Goal: Task Accomplishment & Management: Complete application form

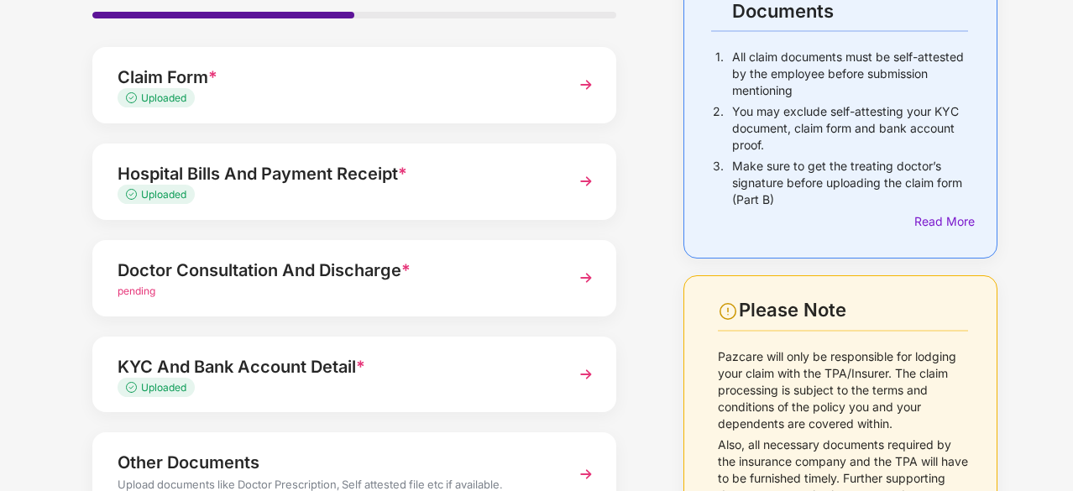
scroll to position [150, 0]
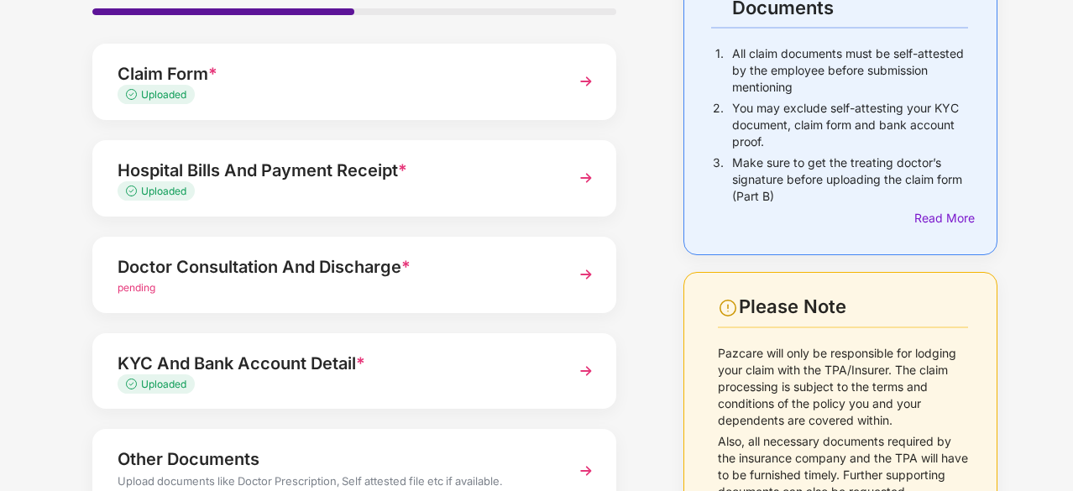
click at [344, 278] on div "Doctor Consultation And Discharge *" at bounding box center [335, 267] width 434 height 27
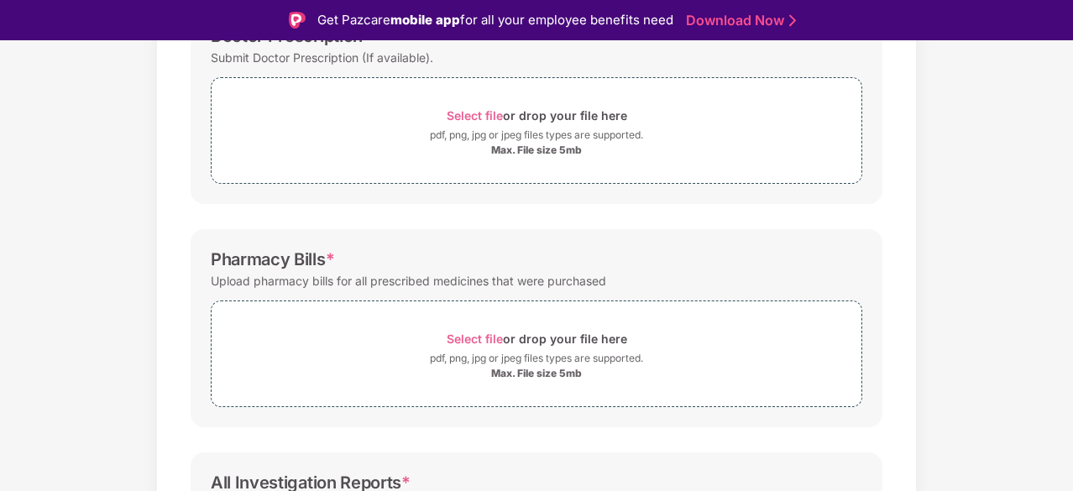
scroll to position [293, 0]
click at [466, 331] on span "Select file" at bounding box center [475, 338] width 56 height 14
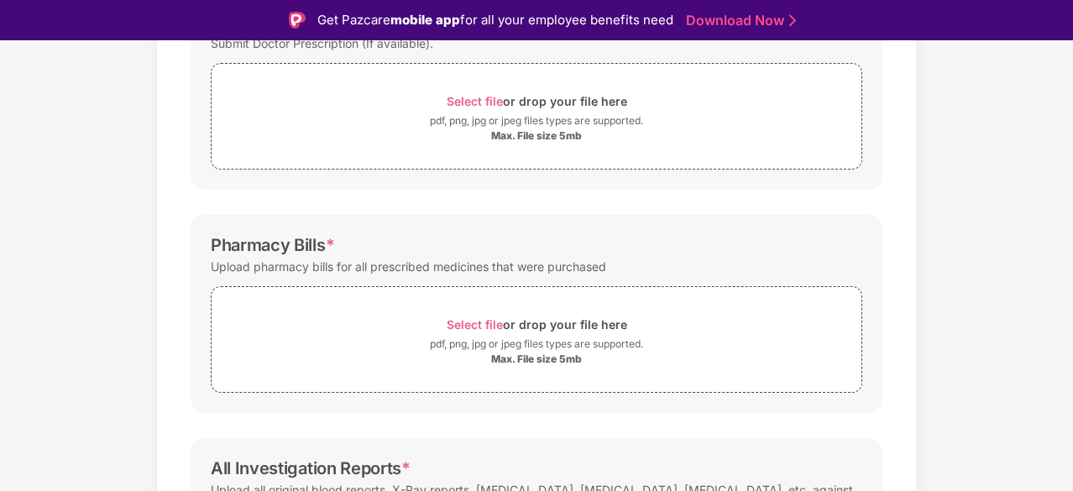
scroll to position [309, 0]
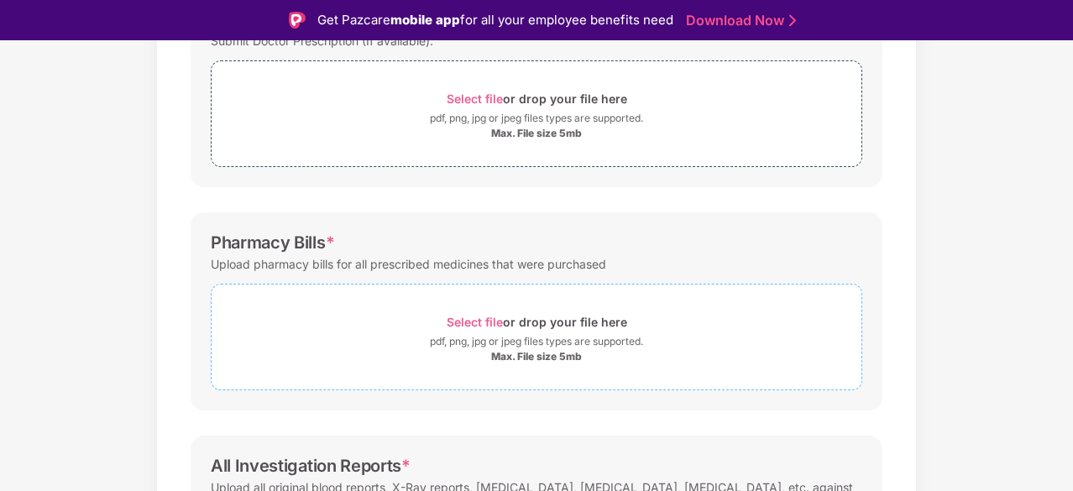
click at [483, 312] on div "Select file or drop your file here" at bounding box center [537, 322] width 181 height 23
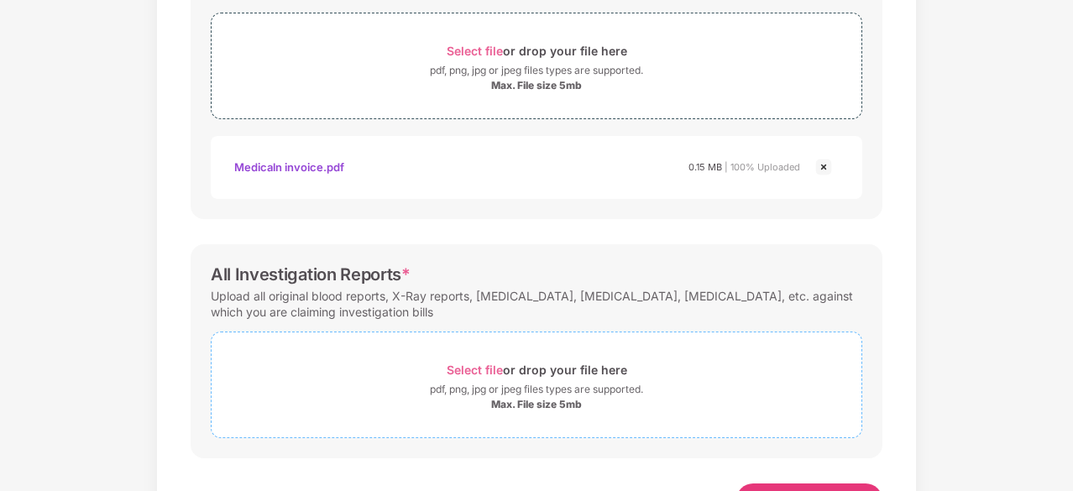
scroll to position [537, 0]
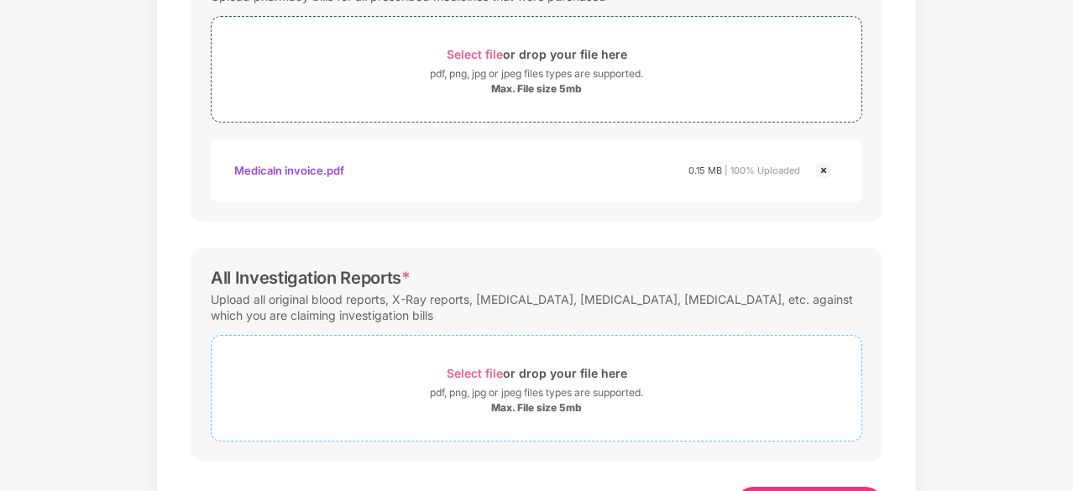
click at [473, 370] on span "Select file" at bounding box center [475, 373] width 56 height 14
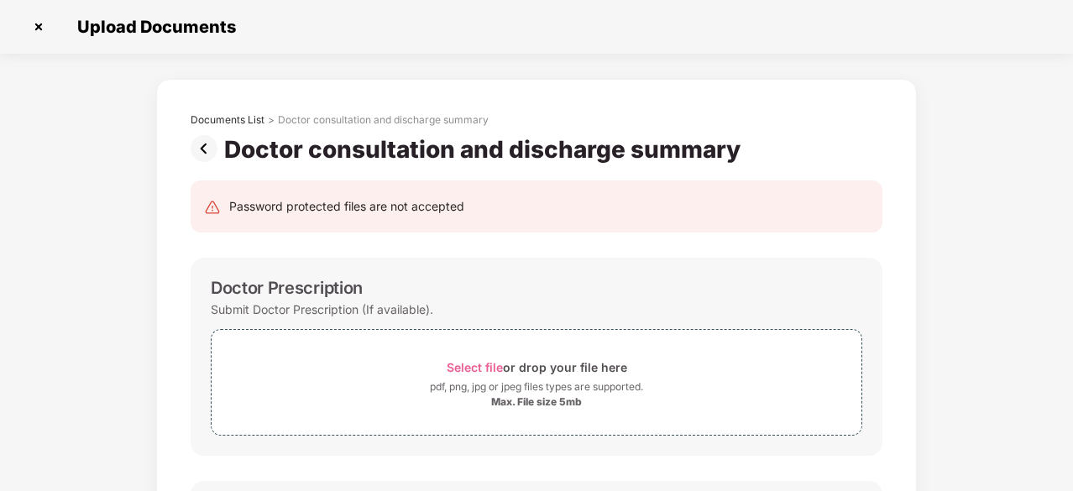
scroll to position [686, 0]
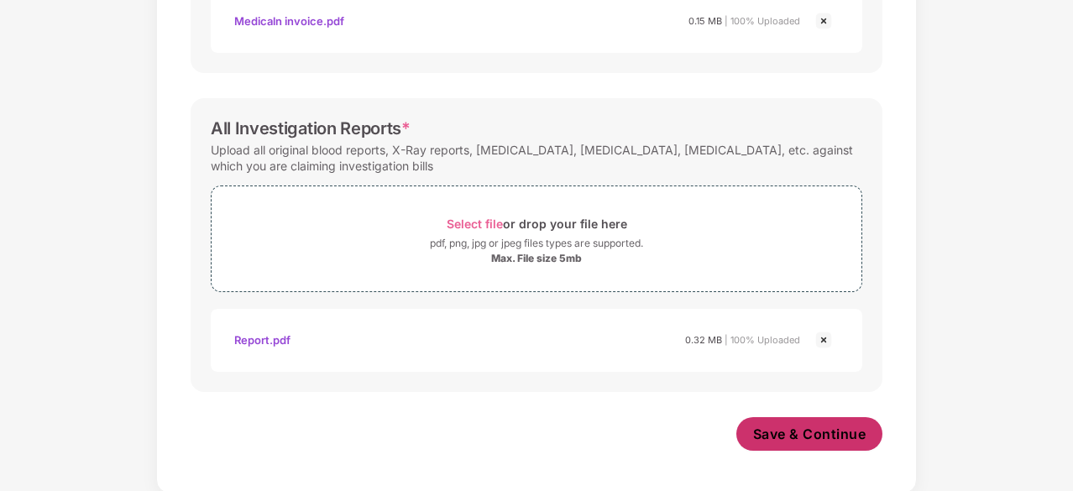
click at [811, 427] on span "Save & Continue" at bounding box center [809, 434] width 113 height 18
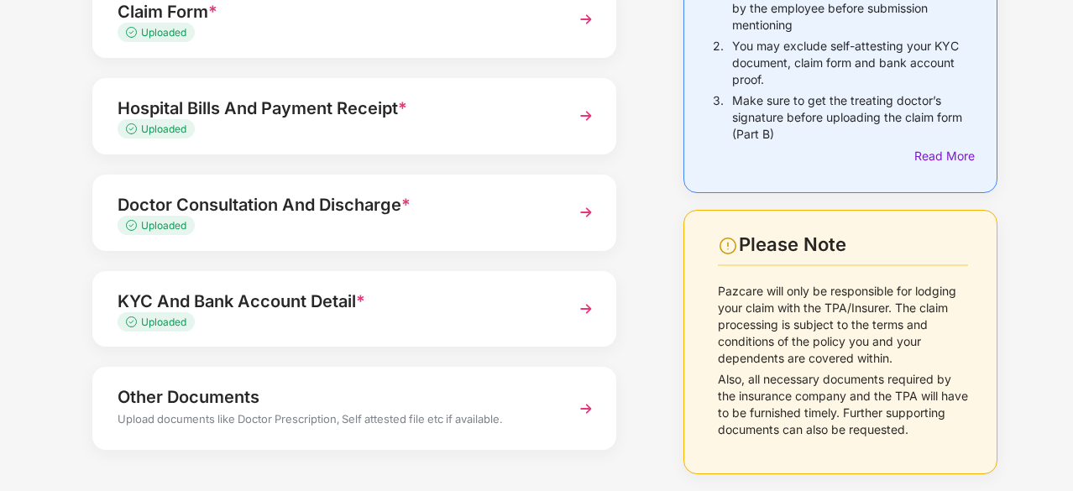
scroll to position [274, 0]
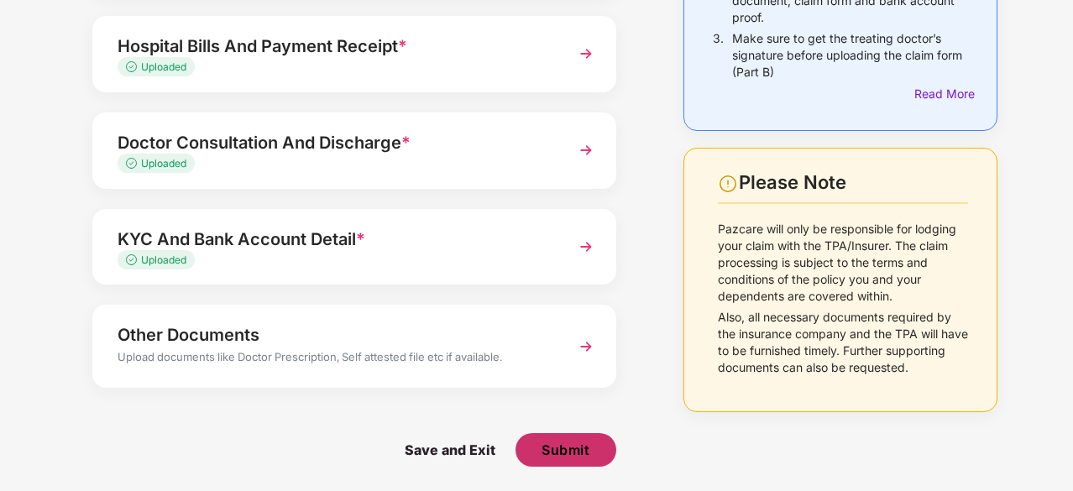
click at [553, 464] on button "Submit" at bounding box center [566, 450] width 101 height 34
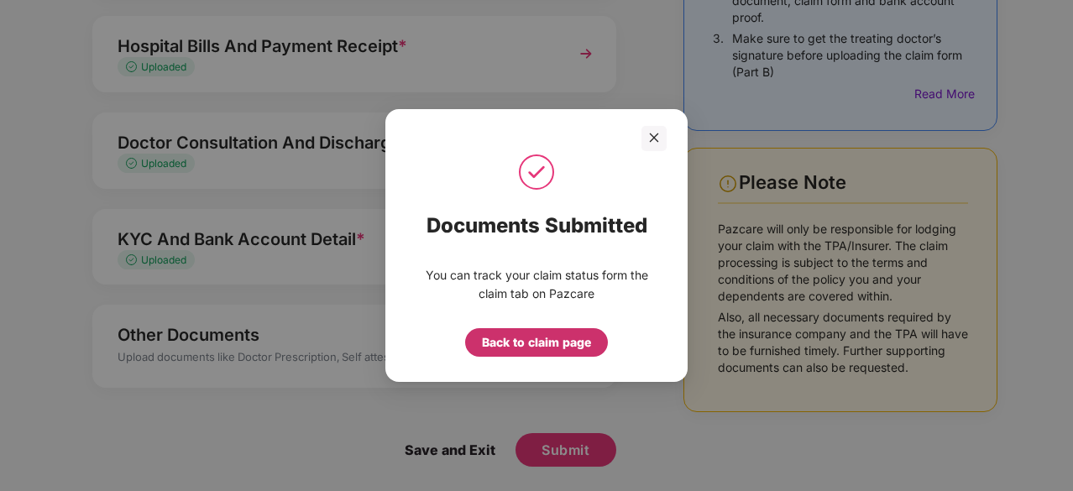
click at [542, 354] on div "Back to claim page" at bounding box center [536, 342] width 143 height 29
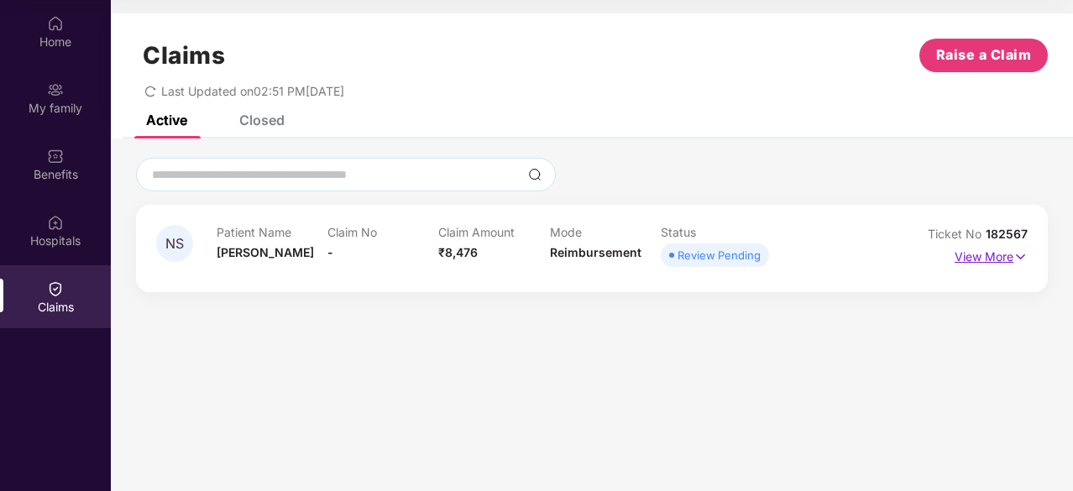
click at [989, 256] on p "View More" at bounding box center [991, 255] width 73 height 23
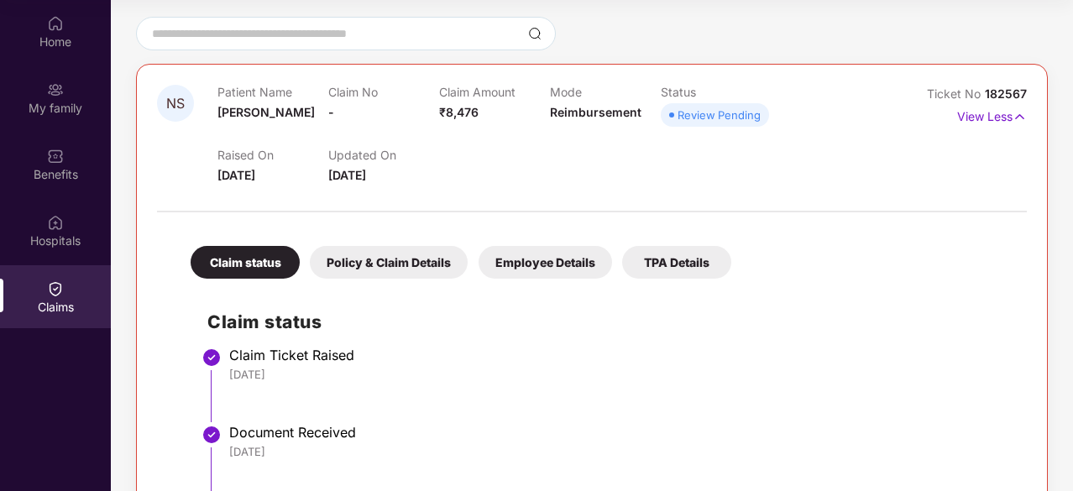
scroll to position [139, 0]
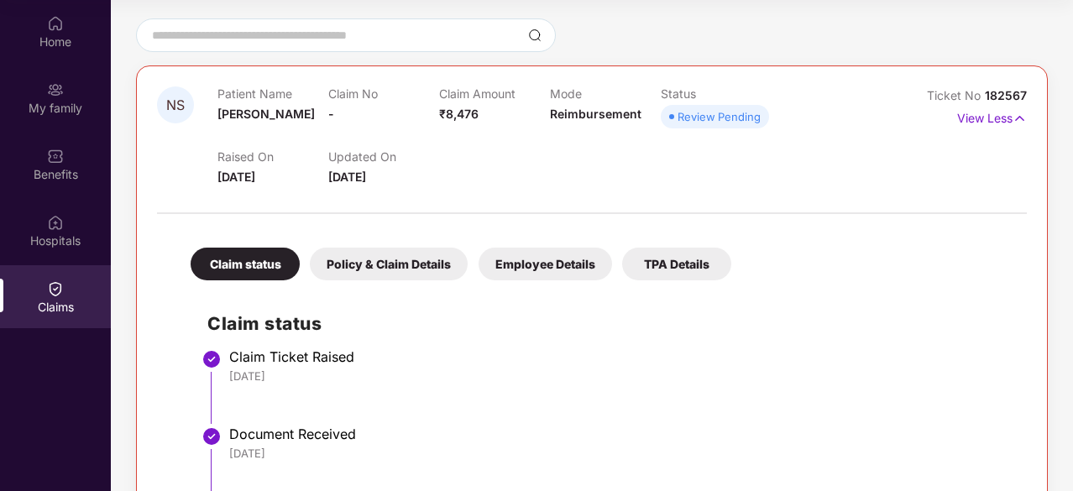
click at [433, 270] on div "Policy & Claim Details" at bounding box center [389, 264] width 158 height 33
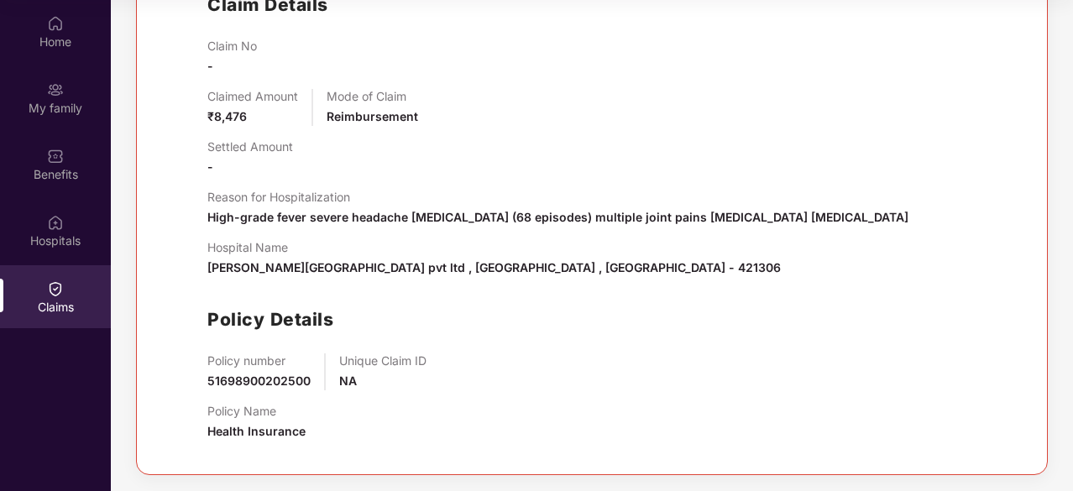
scroll to position [0, 0]
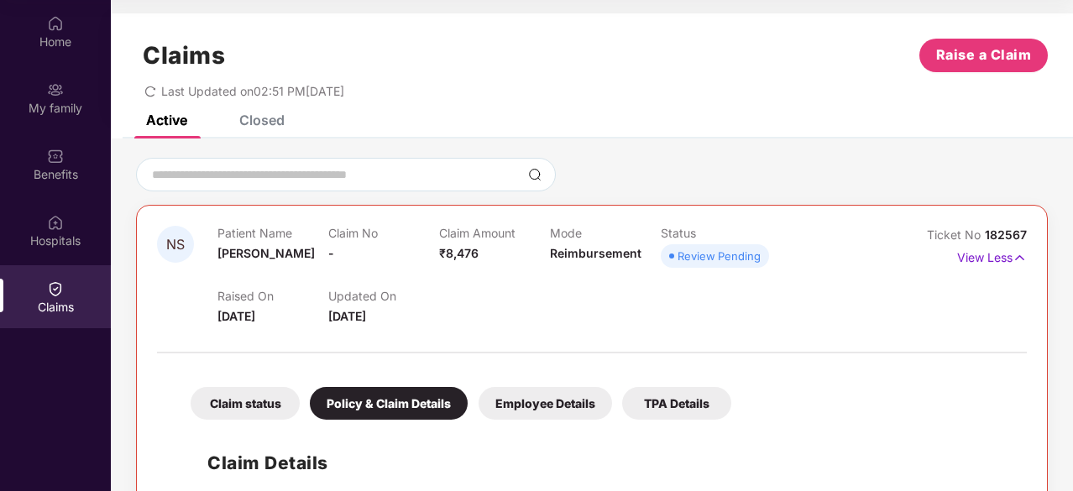
click at [553, 403] on div "Employee Details" at bounding box center [546, 403] width 134 height 33
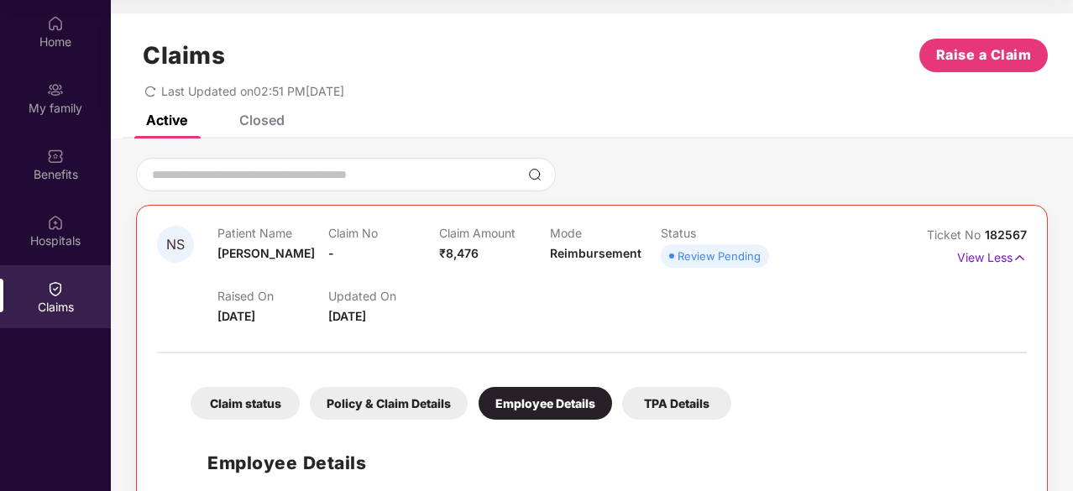
click at [670, 411] on div "TPA Details" at bounding box center [676, 403] width 109 height 33
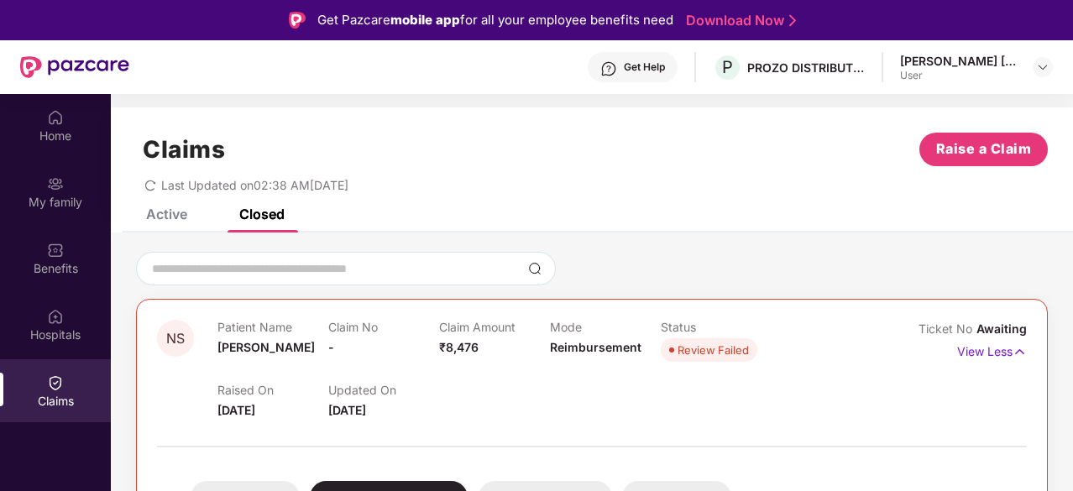
scroll to position [94, 0]
